Goal: Check status: Check status

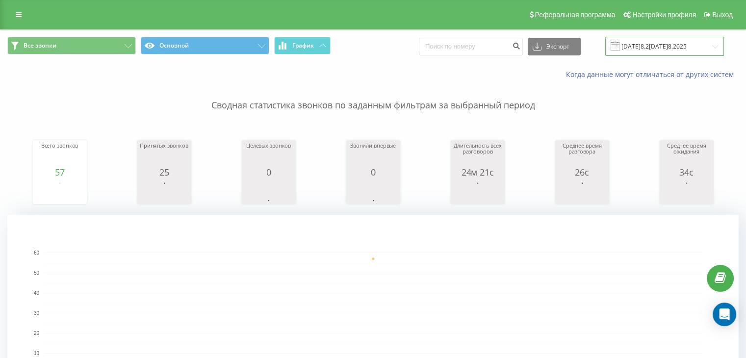
click at [660, 46] on input "[DATE]8.2[DATE]8.2025" at bounding box center [665, 46] width 119 height 19
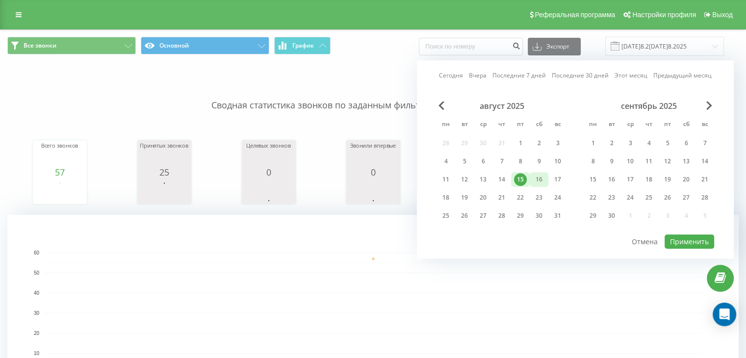
click at [538, 176] on div "16" at bounding box center [539, 179] width 13 height 13
drag, startPoint x: 461, startPoint y: 195, endPoint x: 523, endPoint y: 205, distance: 62.6
click at [462, 195] on div "19" at bounding box center [464, 197] width 13 height 13
click at [687, 238] on button "Применить" at bounding box center [690, 242] width 50 height 14
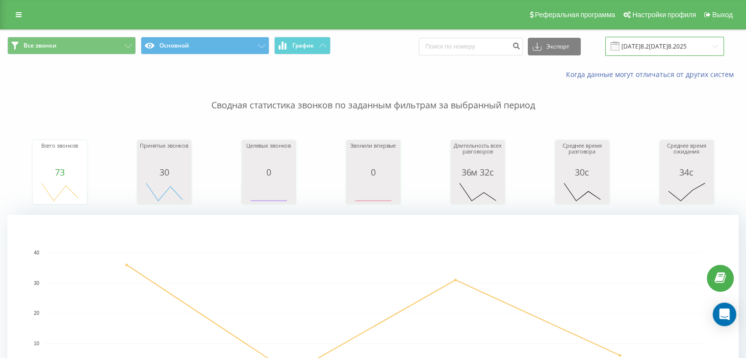
click at [684, 50] on input "16.08.2025 - 19.08.2025" at bounding box center [665, 46] width 119 height 19
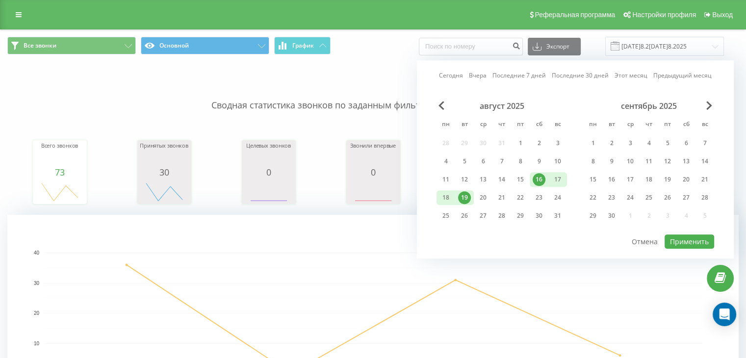
click at [462, 201] on div "19" at bounding box center [464, 197] width 13 height 13
click at [705, 240] on button "Применить" at bounding box center [690, 242] width 50 height 14
type input "[DATE] - [DATE]"
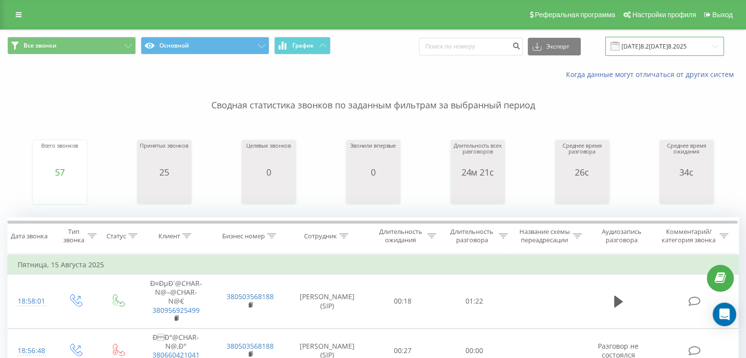
click at [647, 50] on input "[DATE]8.2[DATE]8.2025" at bounding box center [665, 46] width 119 height 19
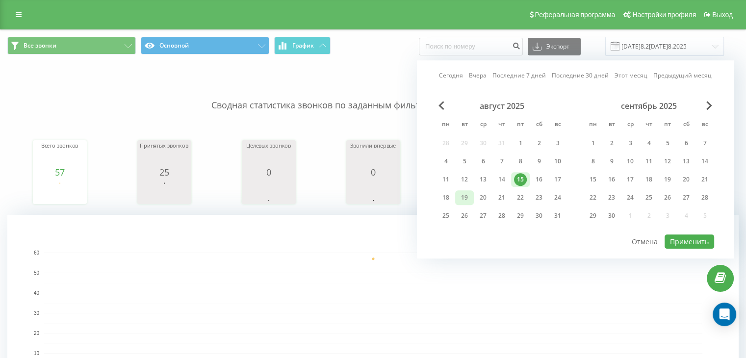
click at [467, 193] on div "19" at bounding box center [464, 197] width 13 height 13
click at [687, 243] on button "Применить" at bounding box center [690, 242] width 50 height 14
type input "[DATE]8.2[DATE]8.2025"
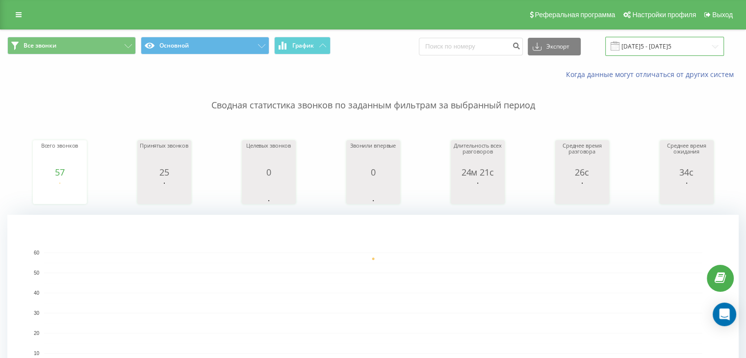
click at [636, 51] on input "[DATE] - [DATE]" at bounding box center [665, 46] width 119 height 19
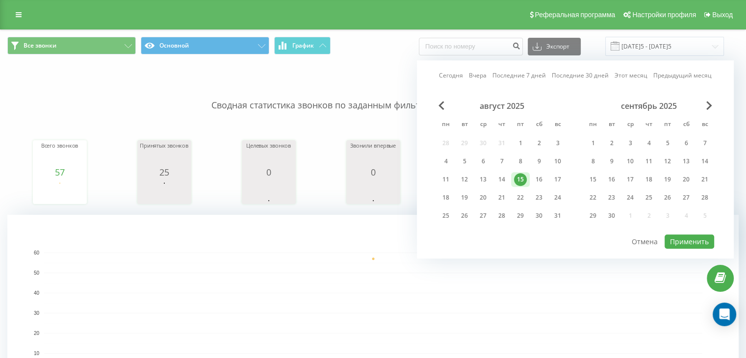
click at [461, 203] on div "август 2025 пн вт ср чт пт сб вс 28 29 30 31 1 2 3 4 5 6 7 8 9 10 11 12 13 14 1…" at bounding box center [502, 164] width 131 height 126
click at [461, 204] on div "август 2025 пн вт ср чт пт сб вс 28 29 30 31 1 2 3 4 5 6 7 8 9 10 11 12 13 14 1…" at bounding box center [502, 164] width 131 height 126
click at [459, 200] on div "19" at bounding box center [464, 197] width 13 height 13
click at [690, 242] on button "Применить" at bounding box center [690, 242] width 50 height 14
type input "[DATE] - [DATE]"
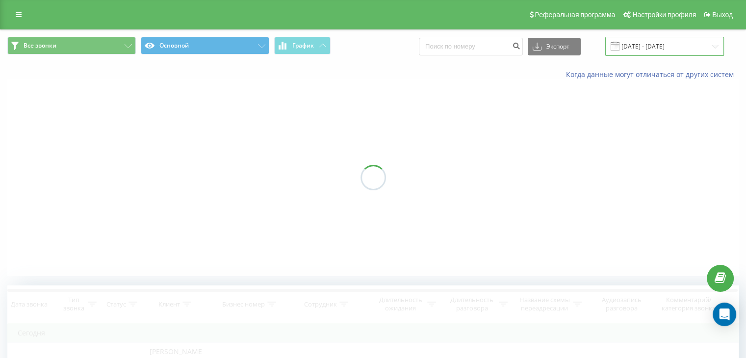
click at [655, 44] on input "[DATE]8.2[DATE]8.2025" at bounding box center [665, 46] width 119 height 19
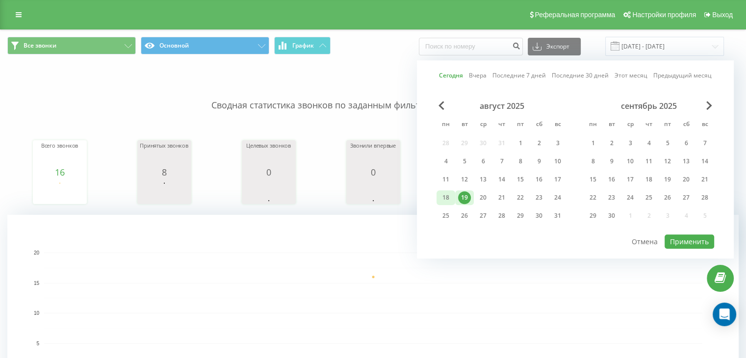
click at [451, 197] on div "18" at bounding box center [446, 197] width 19 height 15
click at [685, 244] on button "Применить" at bounding box center [690, 242] width 50 height 14
type input "18.08.2025 - 18.08.2025"
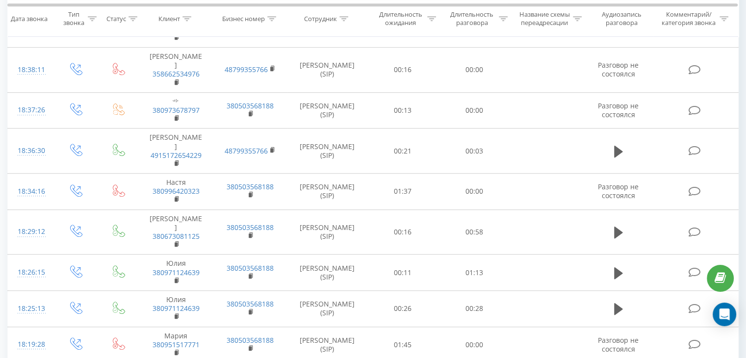
scroll to position [1070, 0]
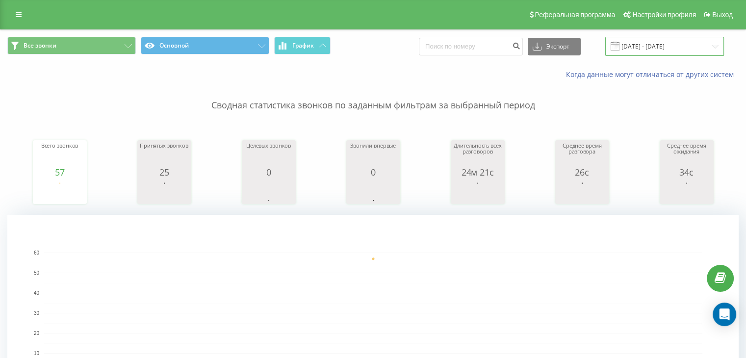
click at [662, 46] on input "[DATE] - [DATE]" at bounding box center [665, 46] width 119 height 19
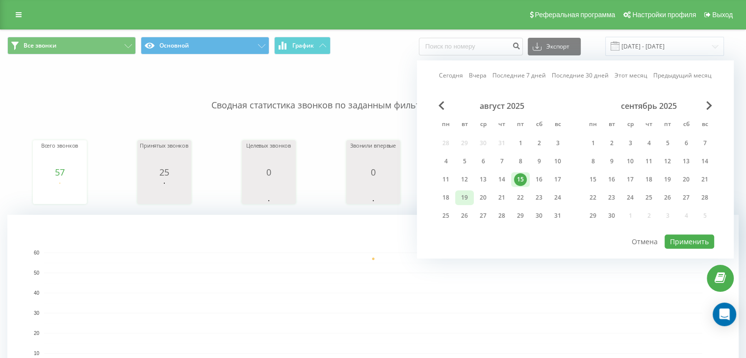
click at [458, 195] on div "19" at bounding box center [464, 197] width 13 height 13
click at [698, 237] on button "Применить" at bounding box center [690, 242] width 50 height 14
type input "[DATE] - [DATE]"
